Goal: Task Accomplishment & Management: Complete application form

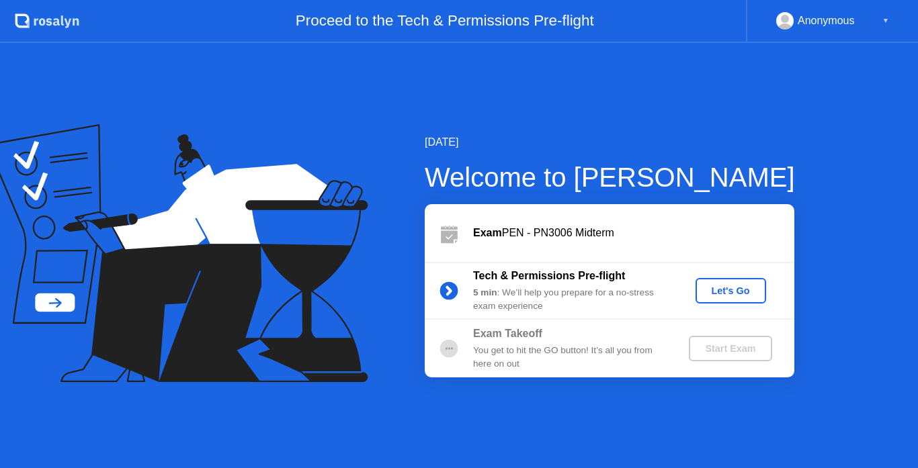
click at [720, 296] on div "Let's Go" at bounding box center [731, 291] width 60 height 11
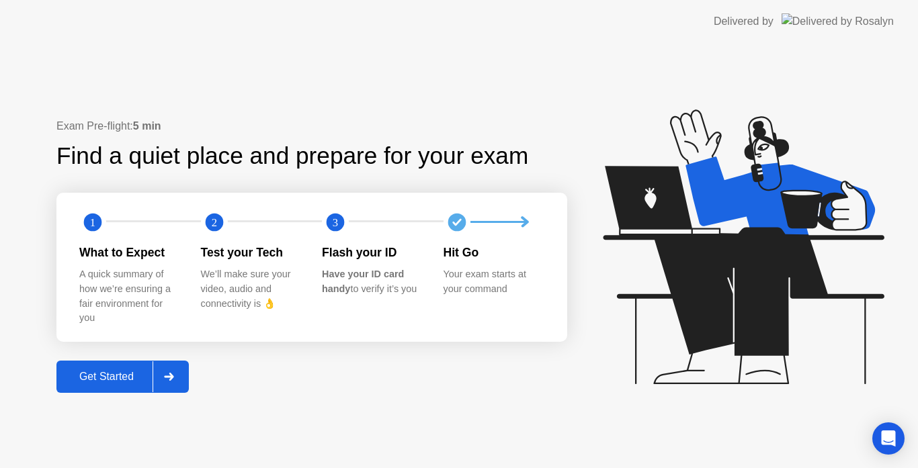
click at [119, 386] on button "Get Started" at bounding box center [122, 377] width 132 height 32
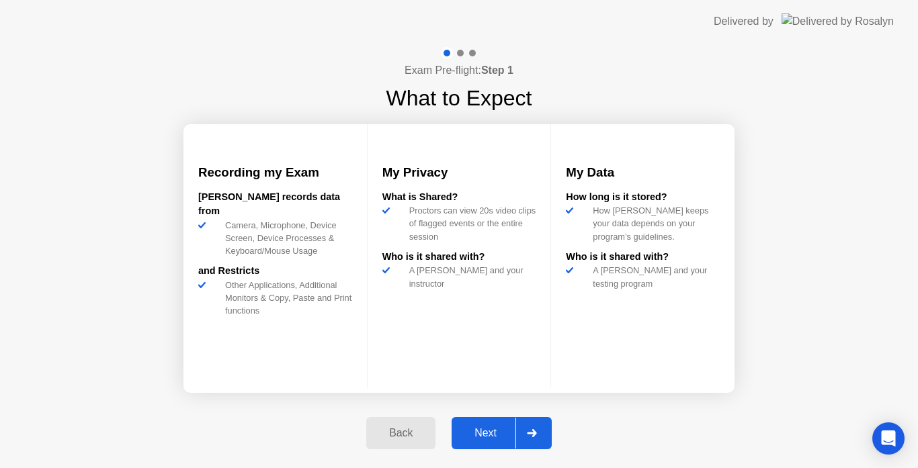
click at [484, 427] on div "Next" at bounding box center [486, 433] width 60 height 12
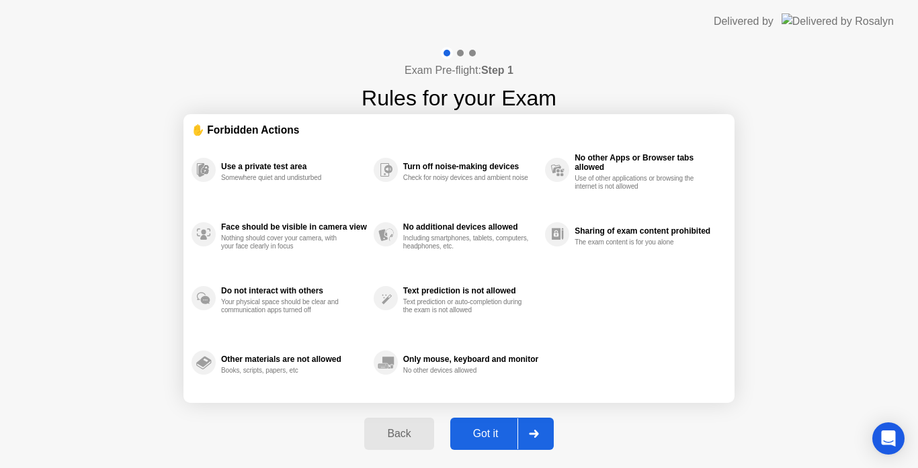
click at [484, 428] on div "Got it" at bounding box center [485, 434] width 63 height 12
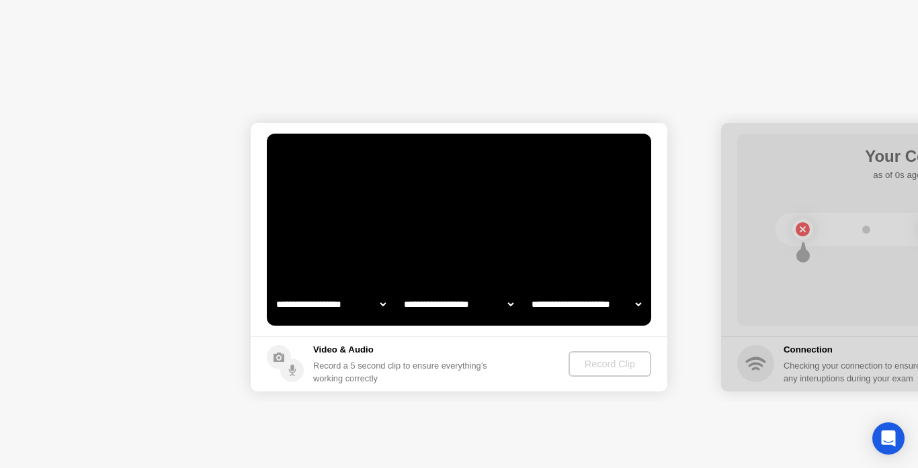
select select "**********"
select select "*******"
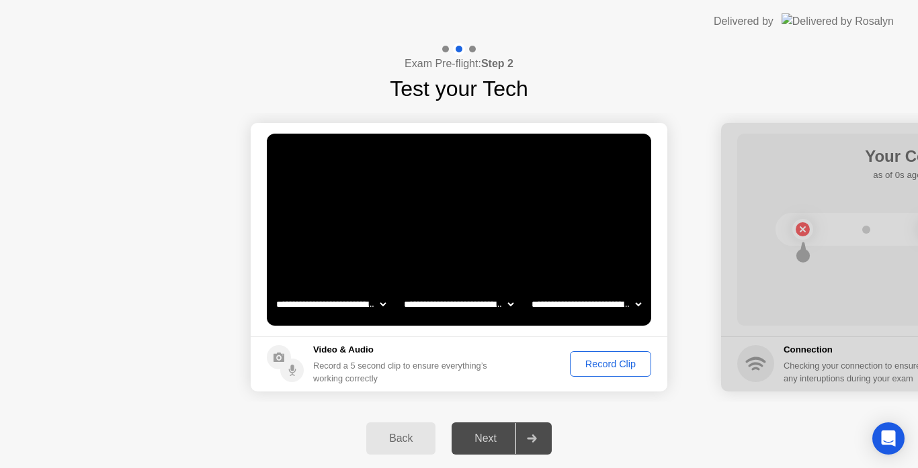
click at [491, 437] on div "Next" at bounding box center [486, 439] width 60 height 12
click at [604, 365] on div "Record Clip" at bounding box center [611, 364] width 72 height 11
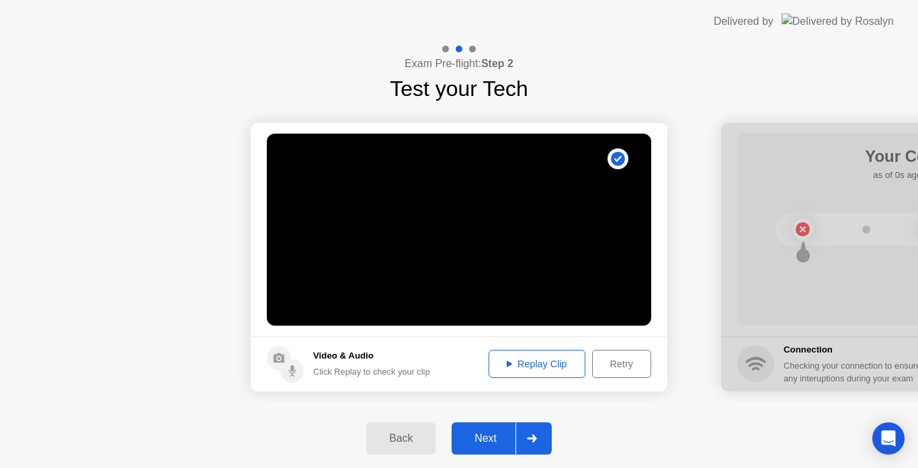
click at [488, 448] on button "Next" at bounding box center [502, 439] width 100 height 32
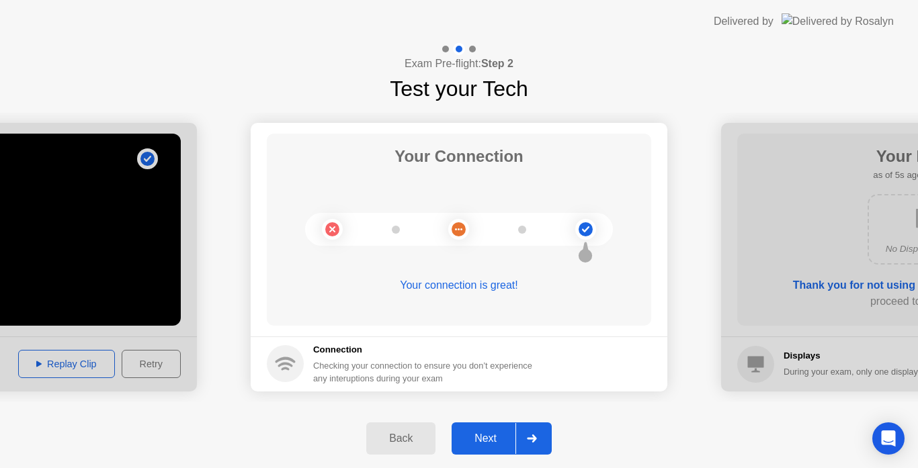
click at [481, 444] on div "Next" at bounding box center [486, 439] width 60 height 12
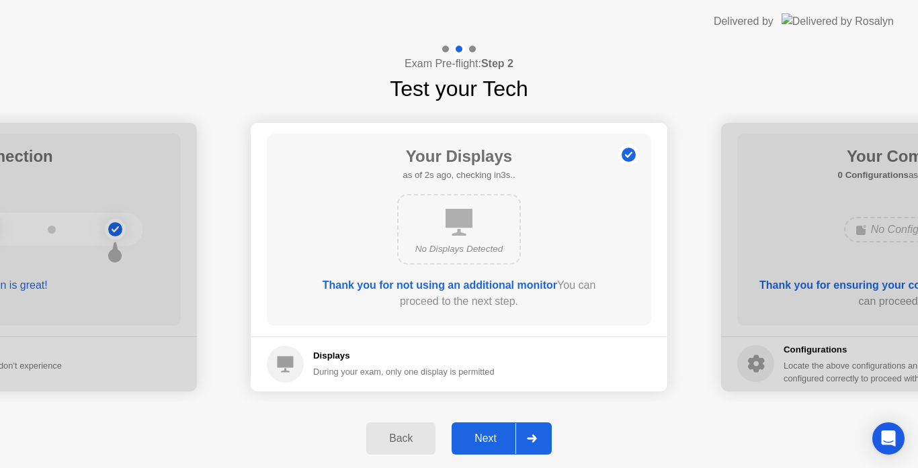
click at [481, 444] on div "Next" at bounding box center [486, 439] width 60 height 12
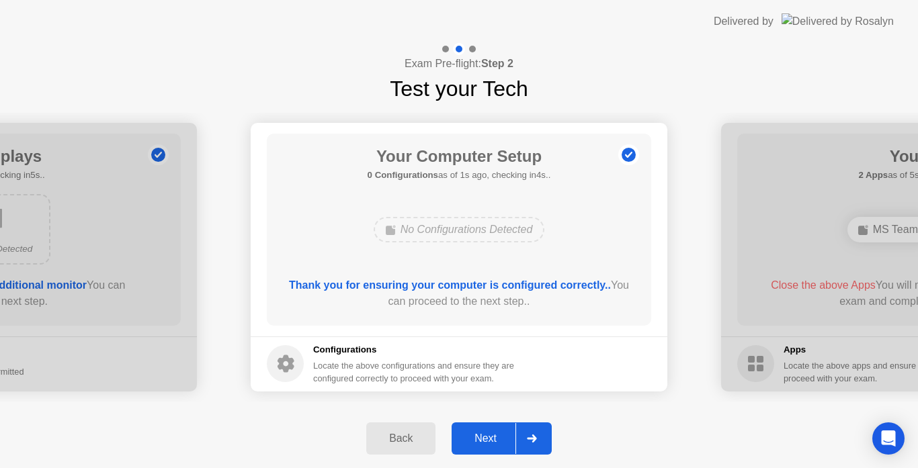
click at [481, 444] on div "Next" at bounding box center [486, 439] width 60 height 12
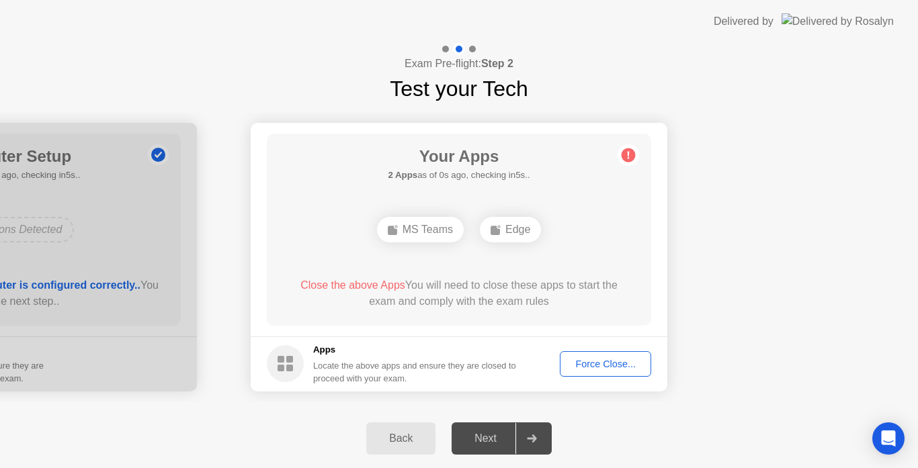
click at [591, 366] on div "Force Close..." at bounding box center [605, 364] width 82 height 11
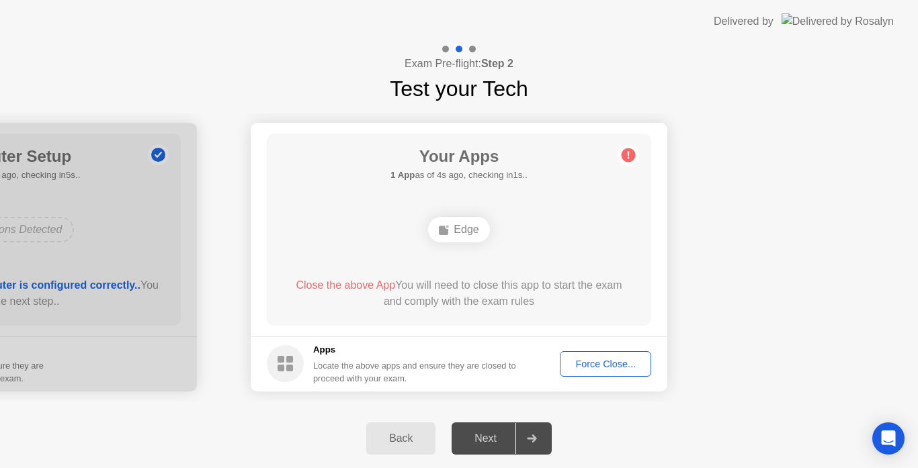
click at [595, 367] on div "Force Close..." at bounding box center [605, 364] width 82 height 11
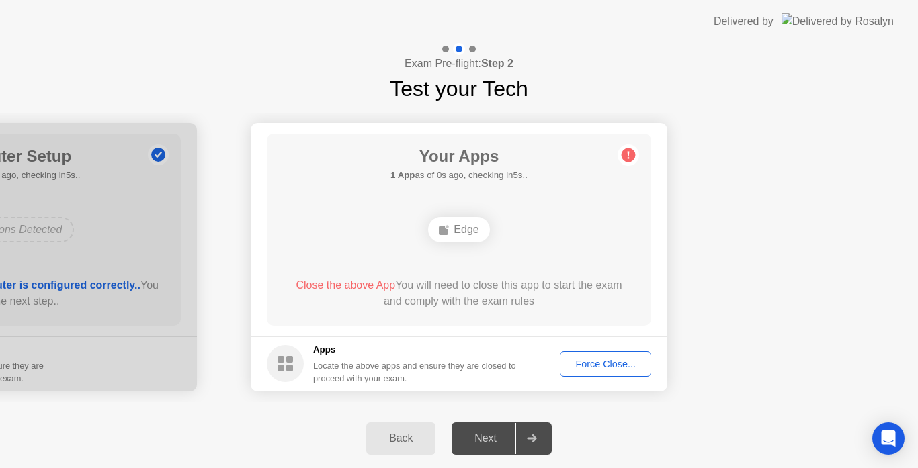
click at [612, 361] on div "Force Close..." at bounding box center [605, 364] width 82 height 11
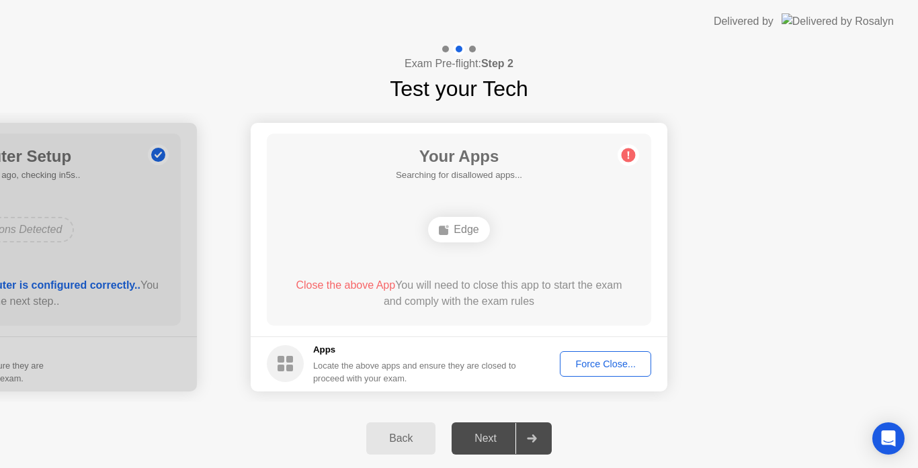
click at [602, 370] on div "Force Close..." at bounding box center [605, 364] width 82 height 11
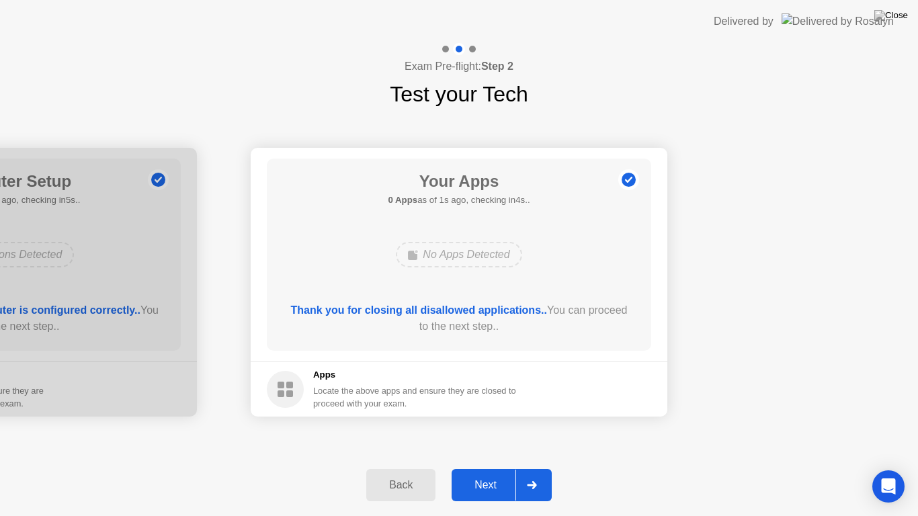
click at [486, 468] on div "Next" at bounding box center [486, 485] width 60 height 12
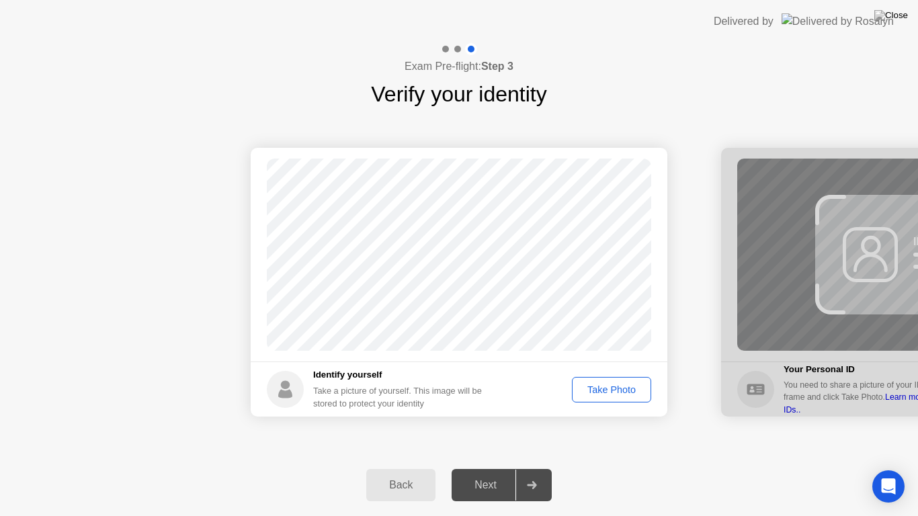
click at [603, 386] on div "Take Photo" at bounding box center [612, 389] width 70 height 11
click at [487, 468] on div "Next" at bounding box center [486, 485] width 60 height 12
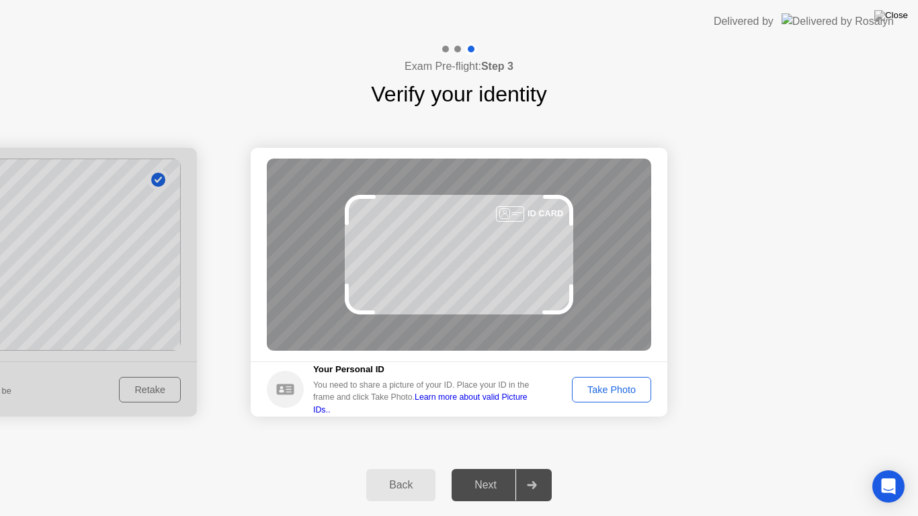
click at [607, 380] on button "Take Photo" at bounding box center [611, 390] width 79 height 26
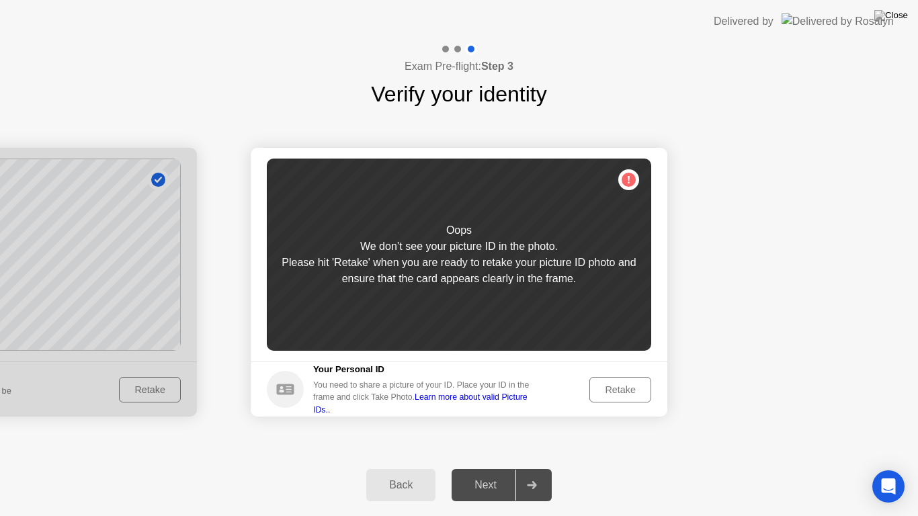
click at [618, 180] on div "Oops We don’t see your picture ID in the photo. Please hit 'Retake' when you ar…" at bounding box center [459, 255] width 384 height 192
click at [606, 394] on div "Retake" at bounding box center [620, 389] width 52 height 11
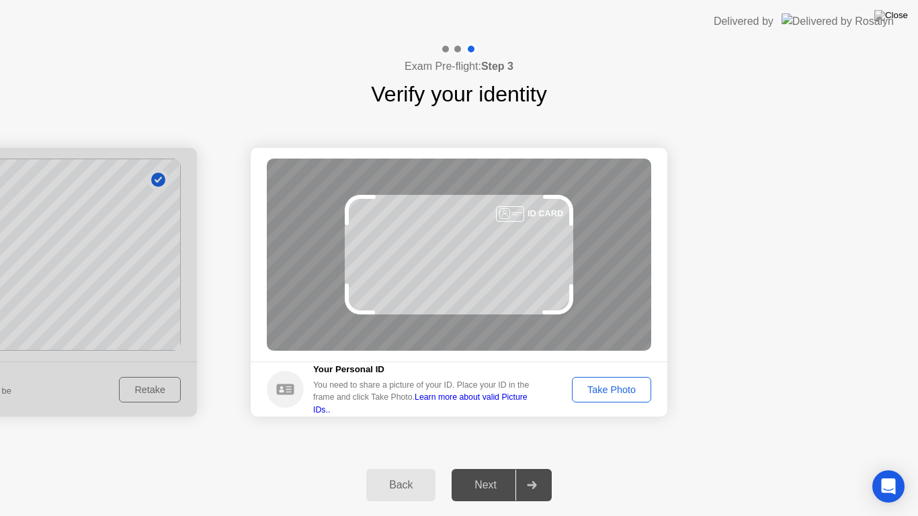
click at [605, 384] on div "Take Photo" at bounding box center [612, 389] width 70 height 11
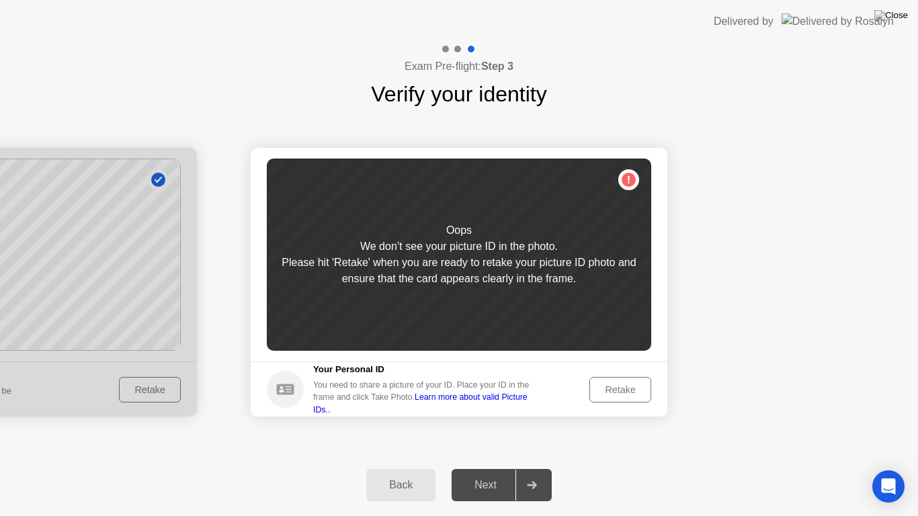
click at [630, 181] on div "Oops We don’t see your picture ID in the photo. Please hit 'Retake' when you ar…" at bounding box center [459, 255] width 384 height 192
click at [615, 390] on div "Retake" at bounding box center [620, 389] width 52 height 11
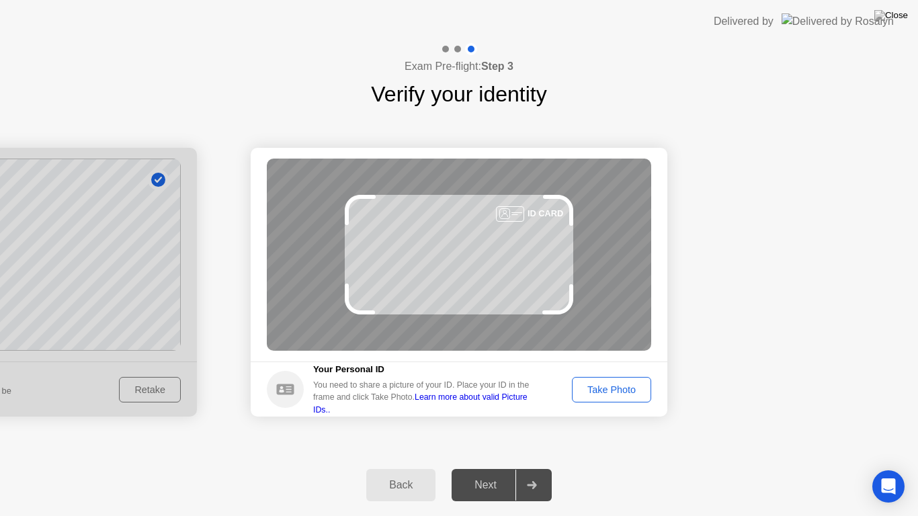
click at [603, 387] on div "Take Photo" at bounding box center [612, 389] width 70 height 11
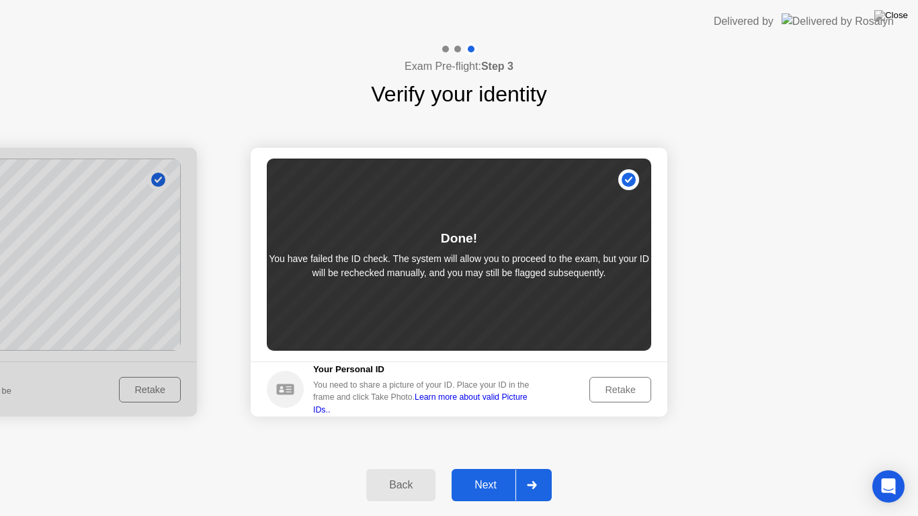
click at [490, 468] on div "Next" at bounding box center [486, 485] width 60 height 12
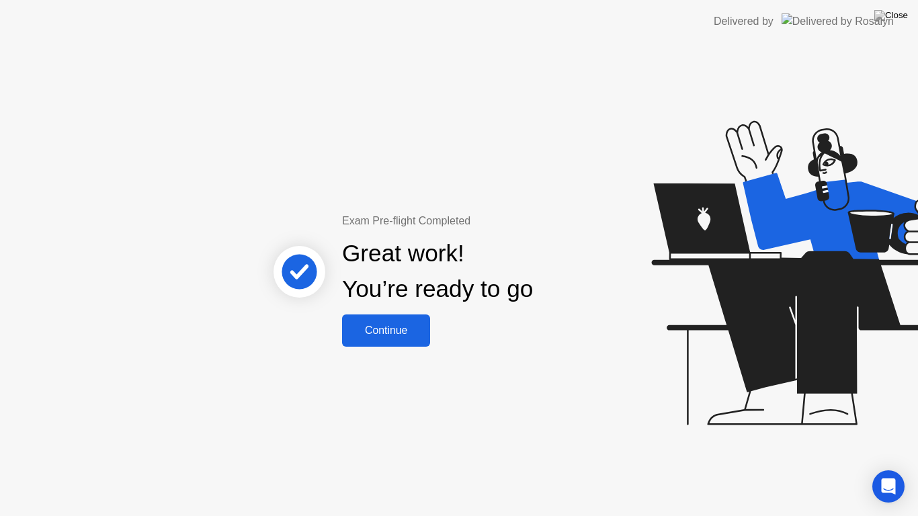
click at [403, 337] on div "Continue" at bounding box center [386, 331] width 80 height 12
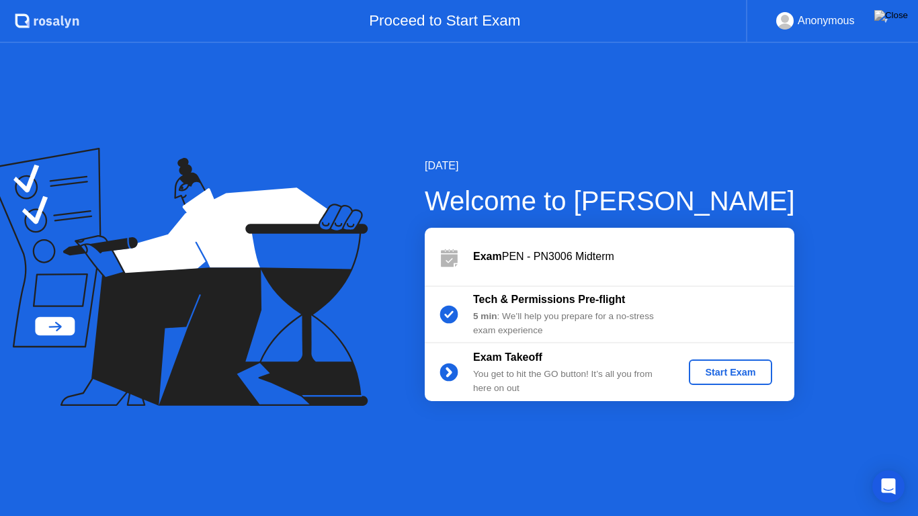
click at [716, 378] on div "Start Exam" at bounding box center [730, 372] width 72 height 11
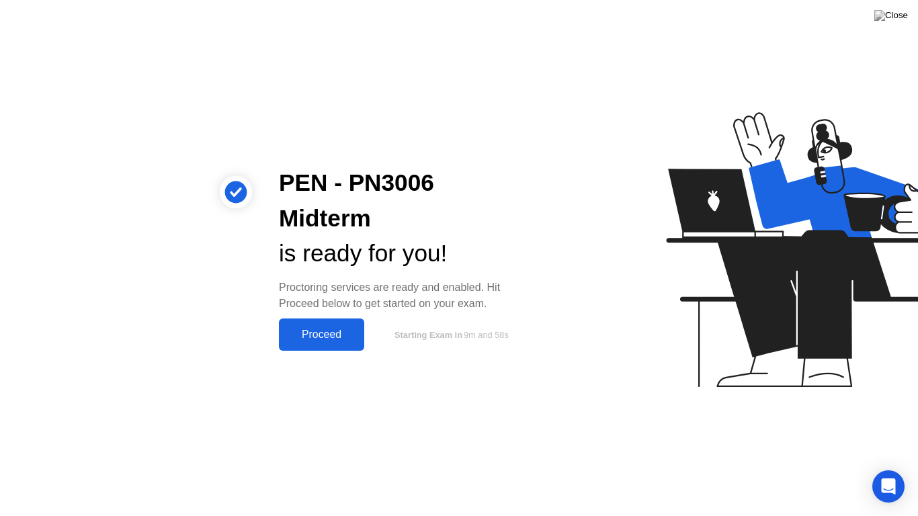
click at [338, 326] on button "Proceed" at bounding box center [321, 335] width 85 height 32
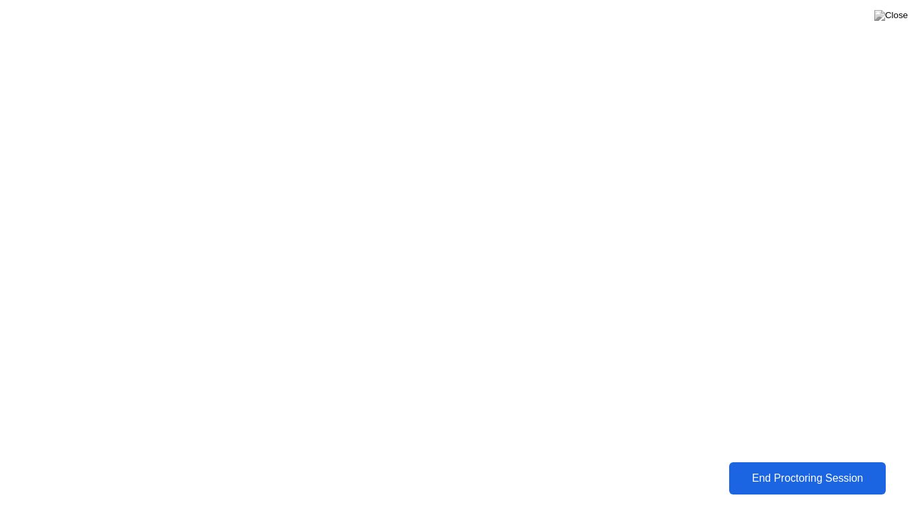
click at [800, 468] on div "End Proctoring Session" at bounding box center [807, 478] width 150 height 12
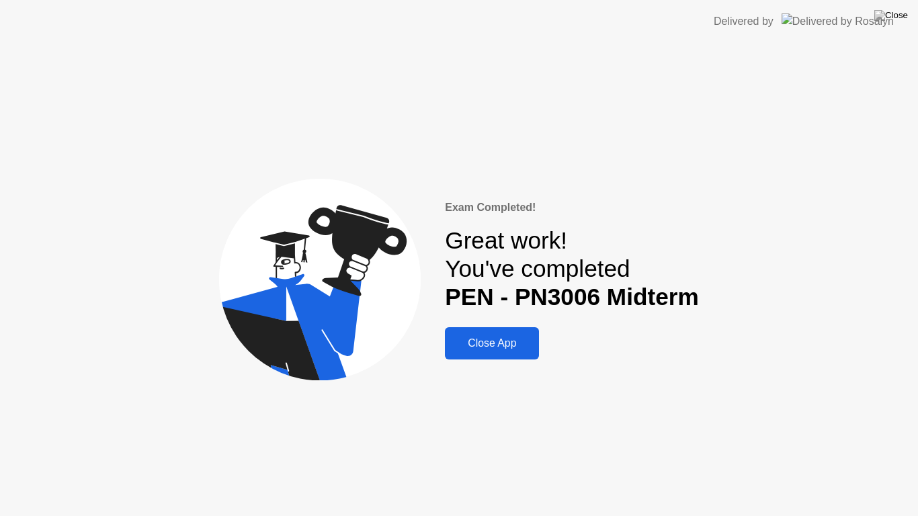
click at [511, 342] on div "Close App" at bounding box center [492, 343] width 86 height 12
